Goal: Task Accomplishment & Management: Manage account settings

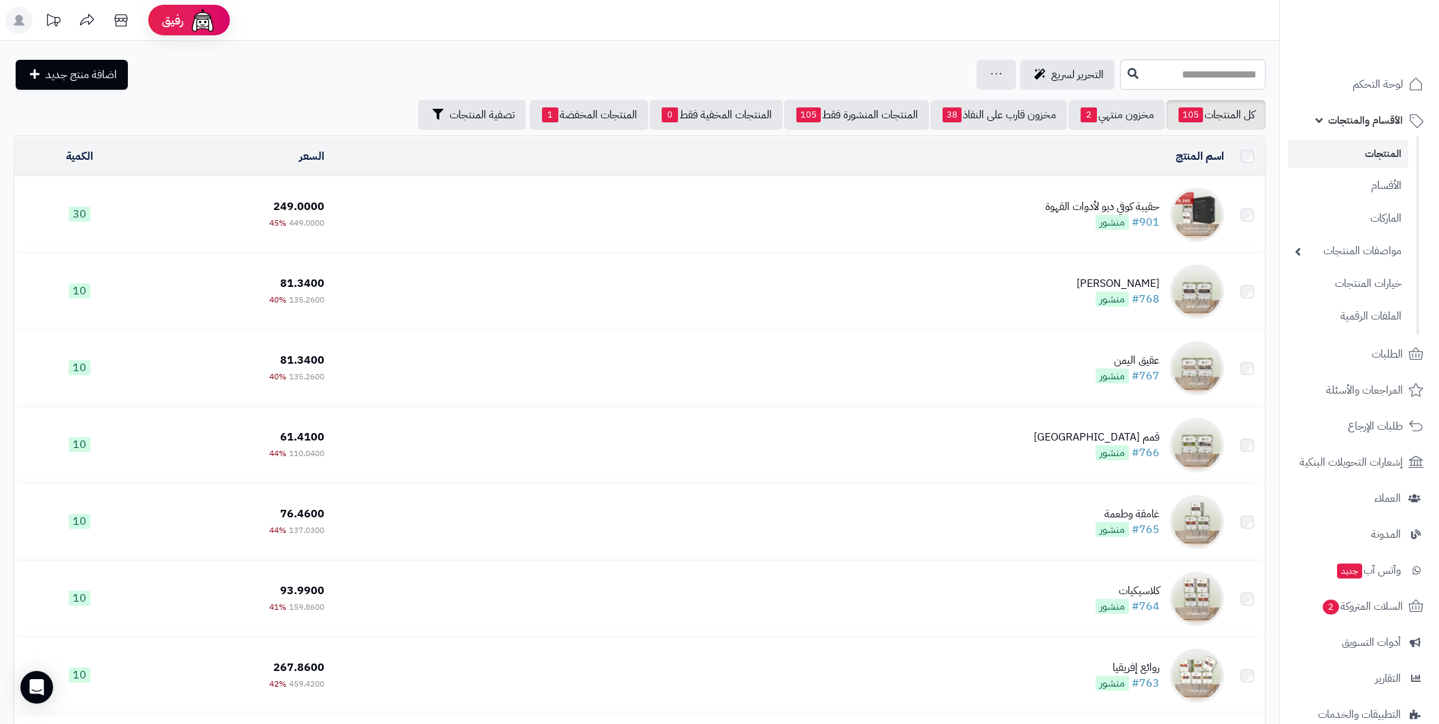
scroll to position [1331, 0]
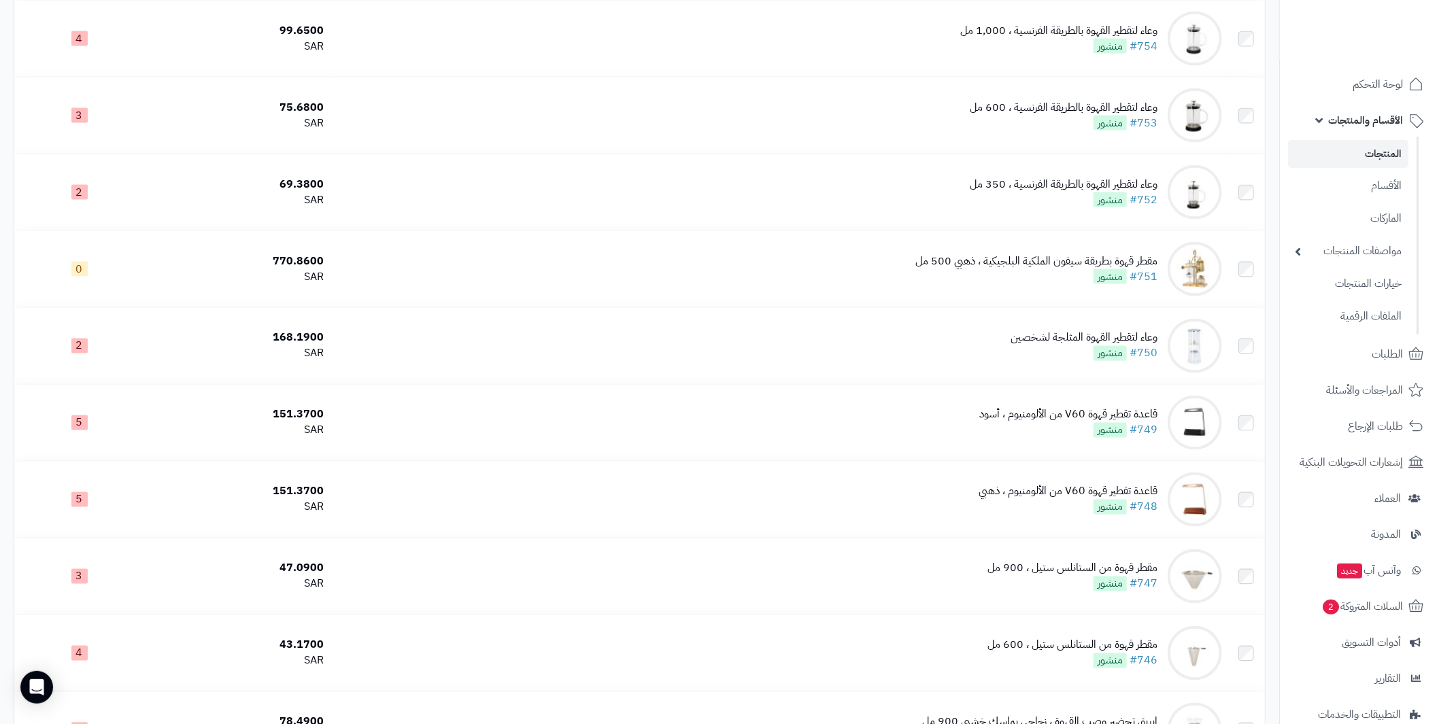
click at [1320, 118] on link "الأقسام والمنتجات" at bounding box center [1359, 120] width 143 height 33
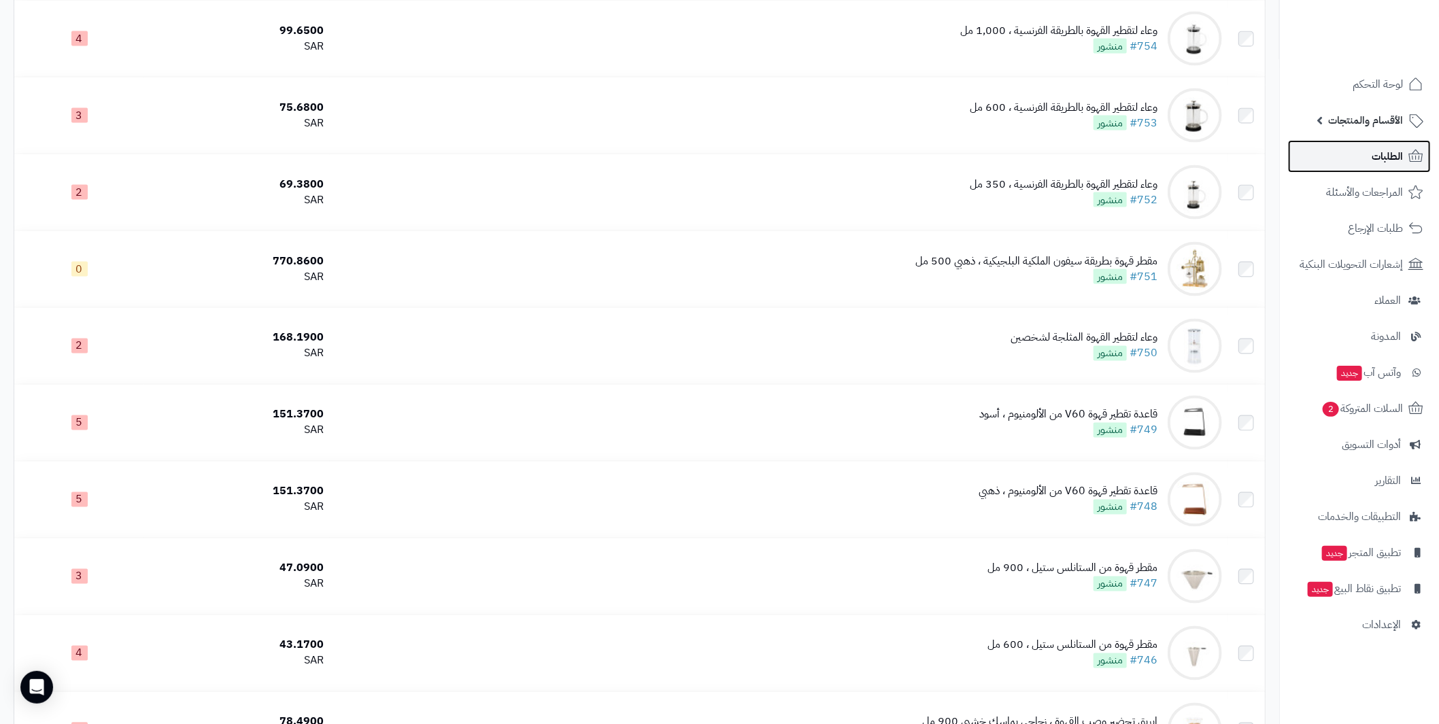
click at [1402, 163] on span "الطلبات" at bounding box center [1386, 156] width 31 height 19
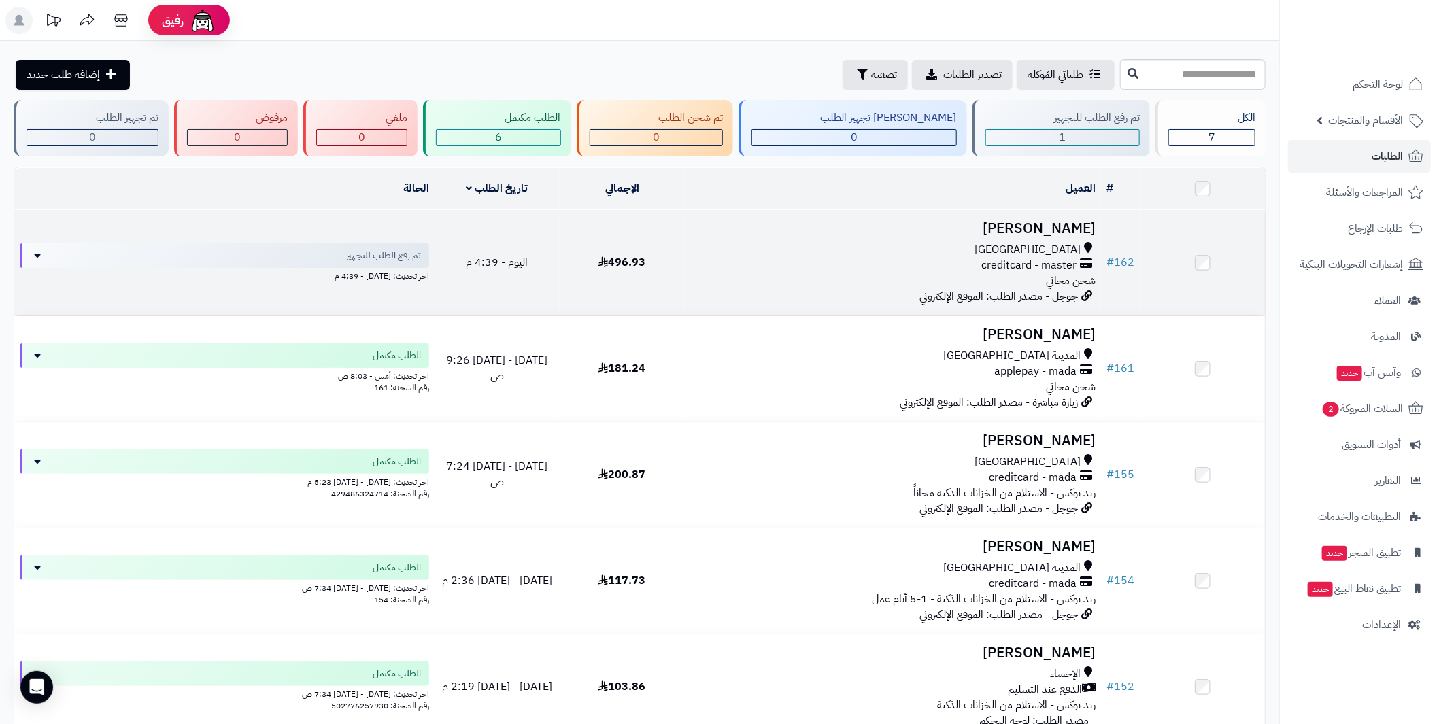
click at [1068, 222] on h3 "Alhussain Hamidaddin" at bounding box center [892, 229] width 405 height 16
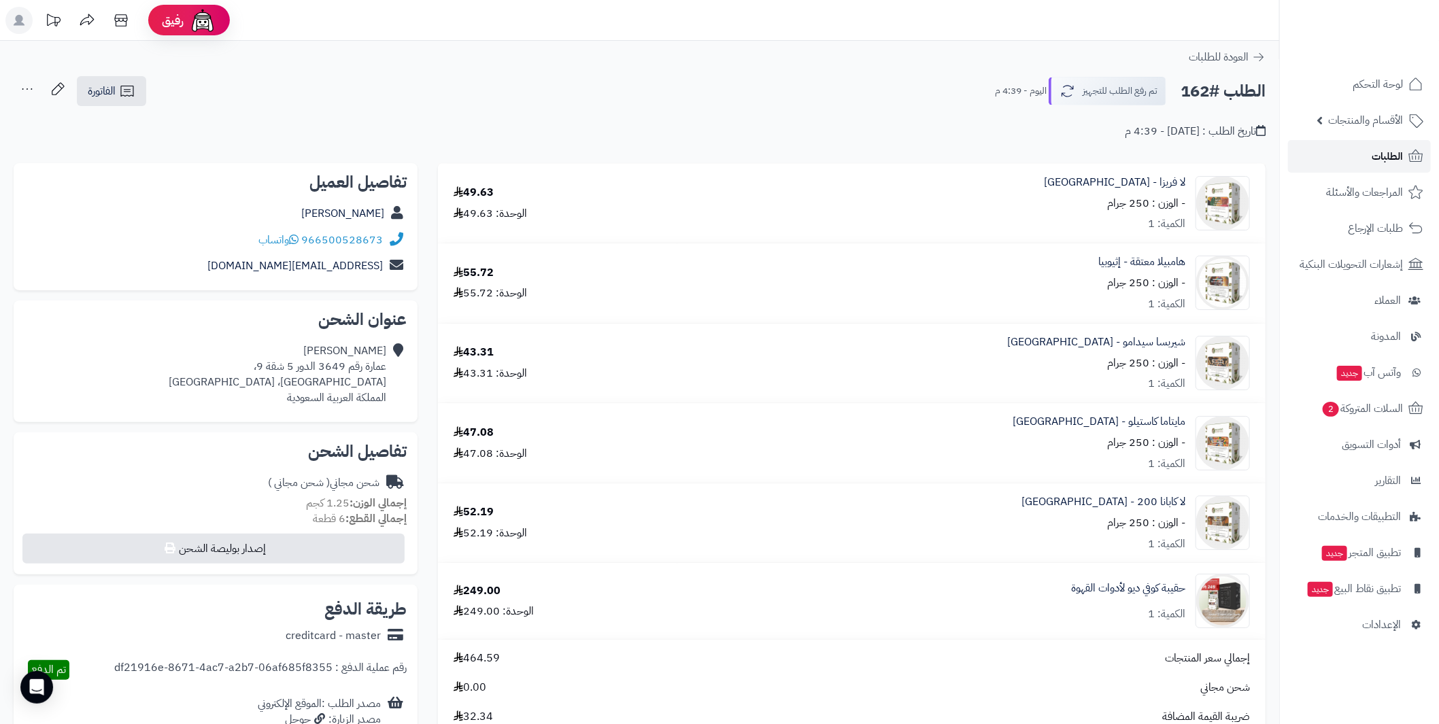
click at [1361, 163] on link "الطلبات" at bounding box center [1359, 156] width 143 height 33
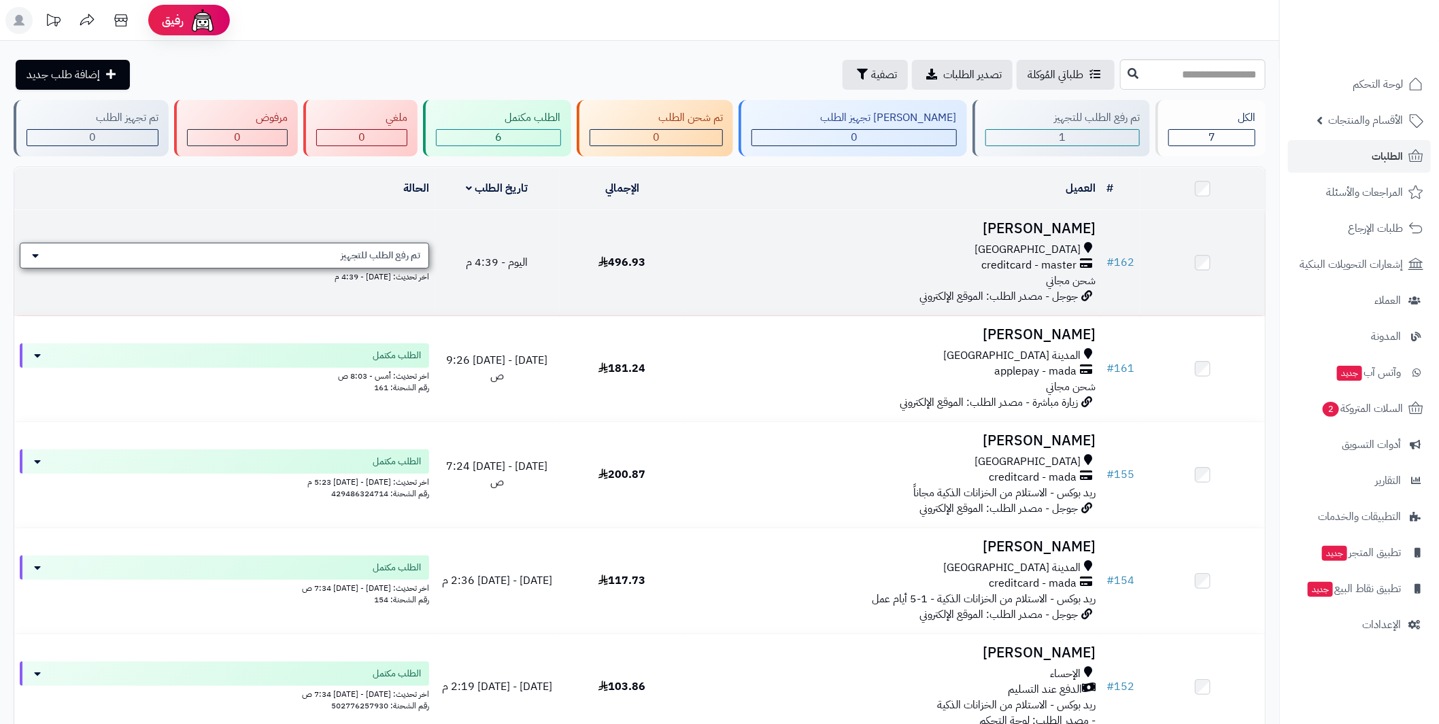
click at [373, 249] on span "تم رفع الطلب للتجهيز" at bounding box center [381, 256] width 80 height 14
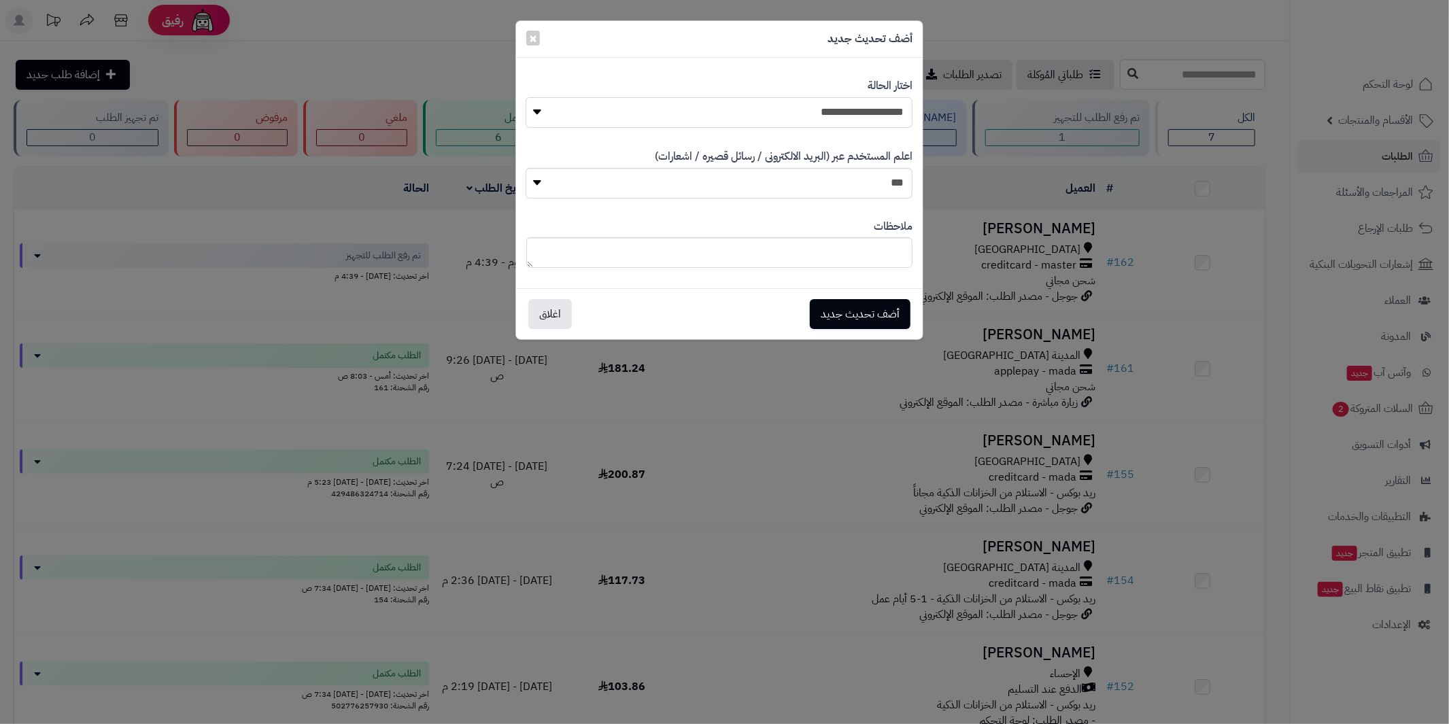
click at [787, 114] on select "**********" at bounding box center [719, 112] width 387 height 31
select select "*"
click at [526, 97] on select "**********" at bounding box center [719, 112] width 387 height 31
click at [858, 320] on button "أضف تحديث جديد" at bounding box center [860, 313] width 101 height 30
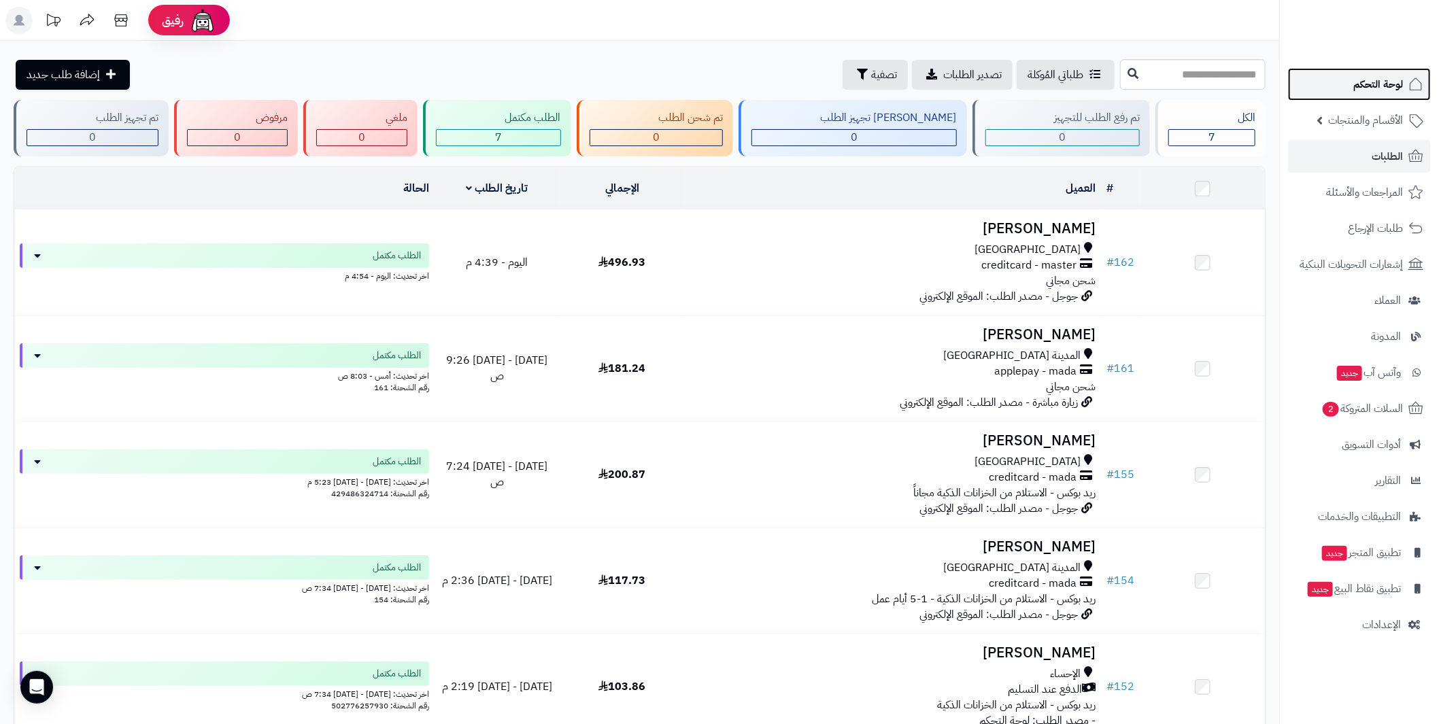
click at [1393, 90] on span "لوحة التحكم" at bounding box center [1378, 84] width 50 height 19
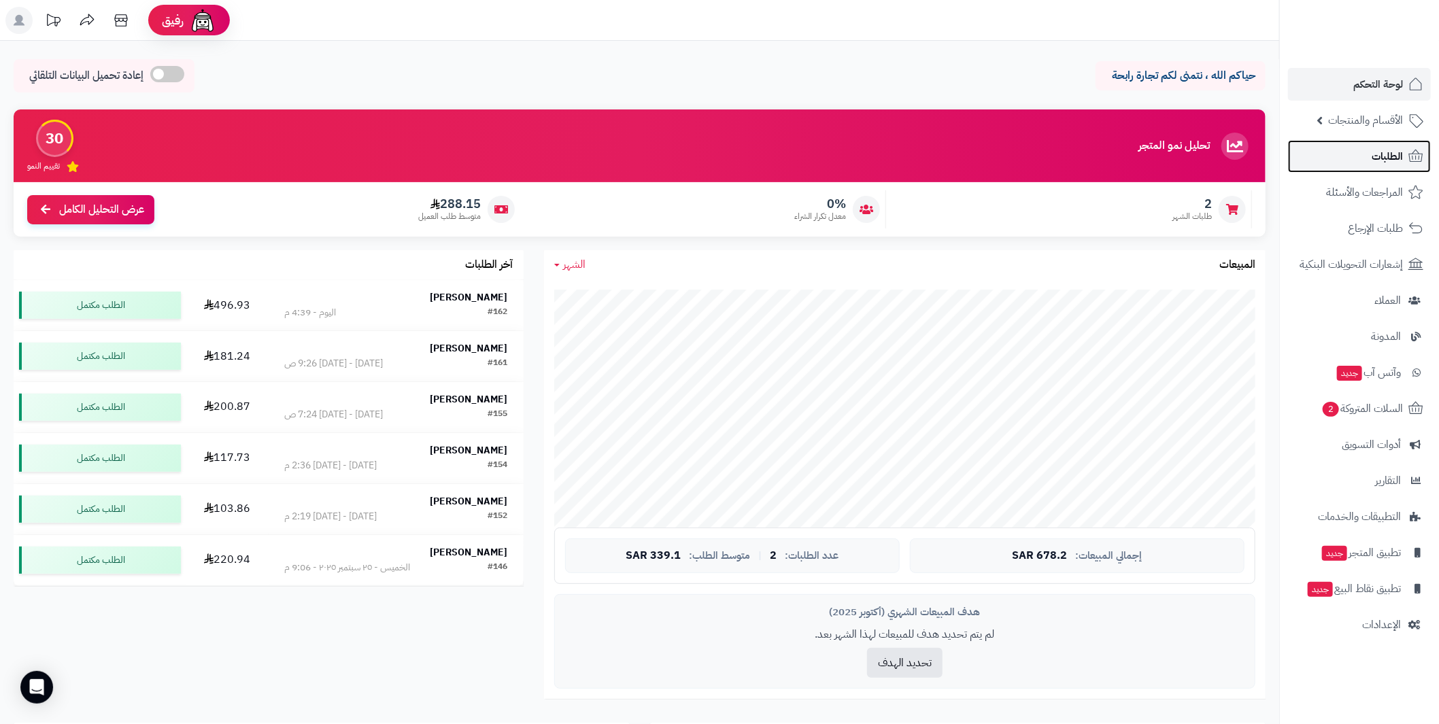
click at [1386, 155] on span "الطلبات" at bounding box center [1386, 156] width 31 height 19
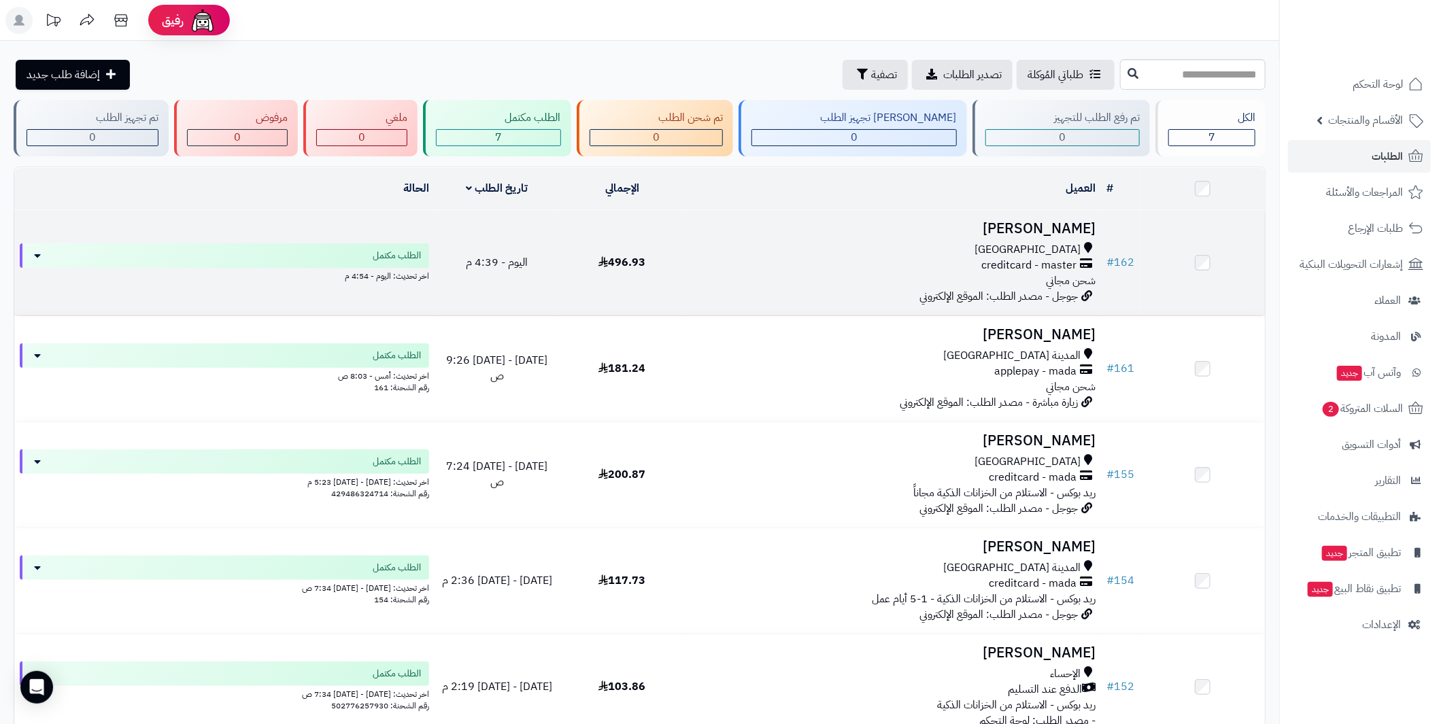
click at [1048, 252] on div "[GEOGRAPHIC_DATA]" at bounding box center [892, 250] width 405 height 16
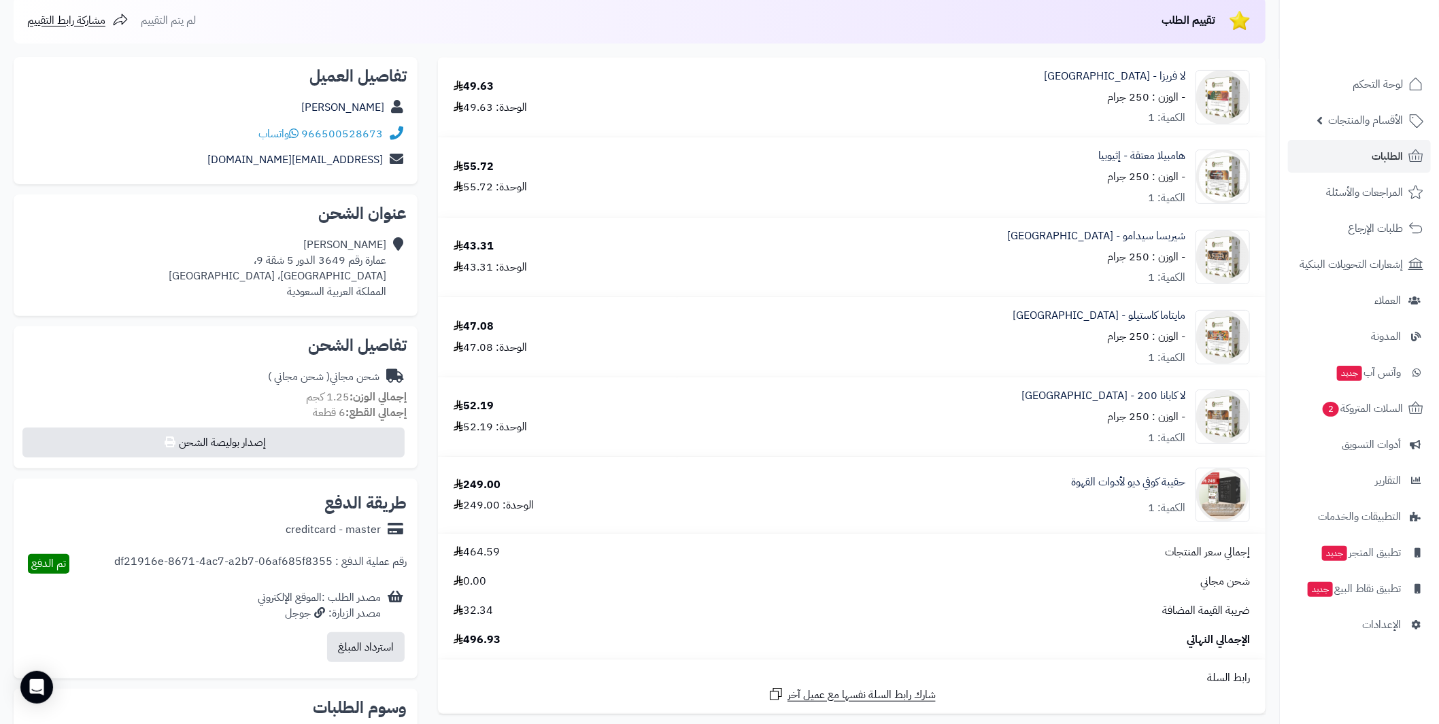
scroll to position [149, 0]
